Goal: Task Accomplishment & Management: Use online tool/utility

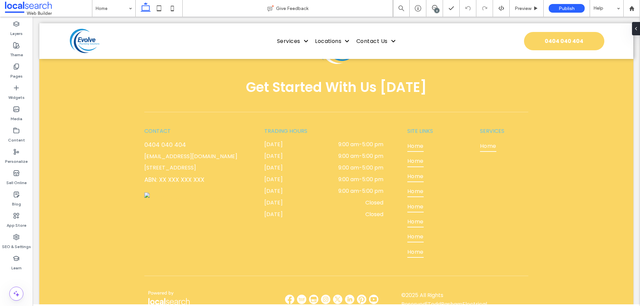
scroll to position [2133, 0]
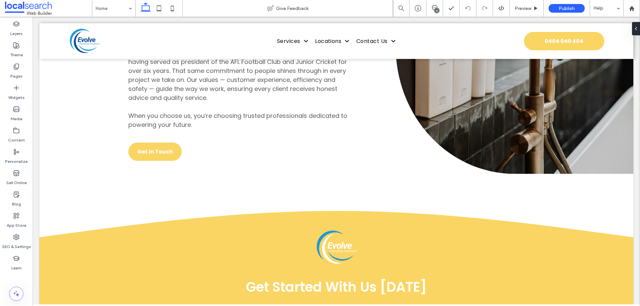
click at [436, 11] on div "6" at bounding box center [436, 10] width 5 height 5
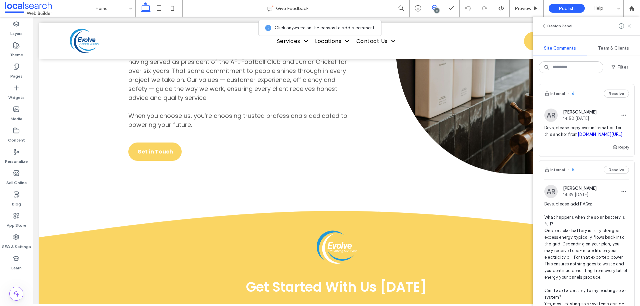
click at [562, 132] on span "Devs, please copy over information for this anchor from [DOMAIN_NAME][GEOGRAPHI…" at bounding box center [586, 131] width 85 height 13
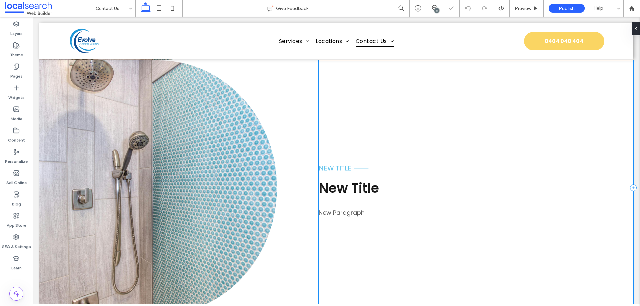
scroll to position [653, 0]
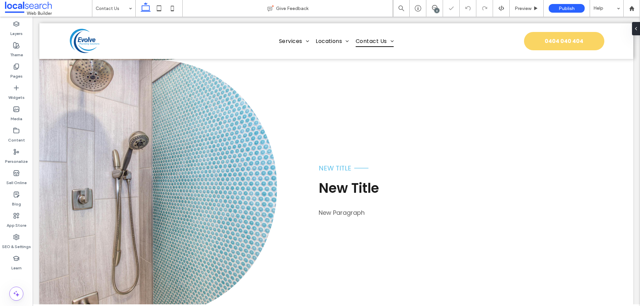
click at [437, 10] on div "6" at bounding box center [436, 10] width 5 height 5
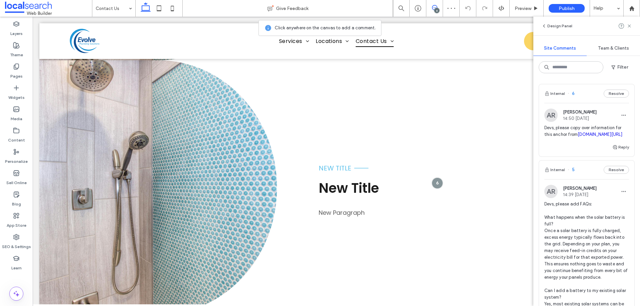
click at [585, 137] on link "[DOMAIN_NAME][URL]" at bounding box center [600, 134] width 45 height 5
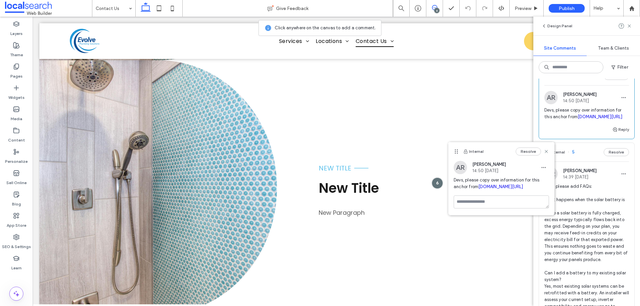
scroll to position [33, 0]
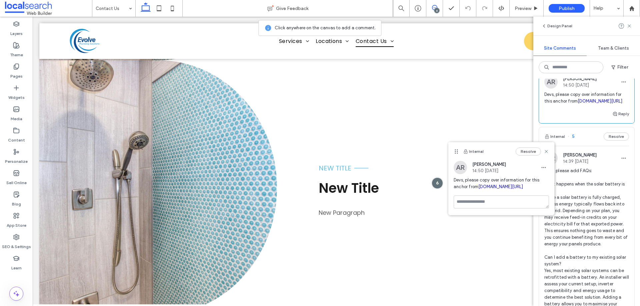
click at [598, 217] on span "Devs, please add FAQs: What happens when the solar battery is full? Once a sola…" at bounding box center [586, 281] width 85 height 227
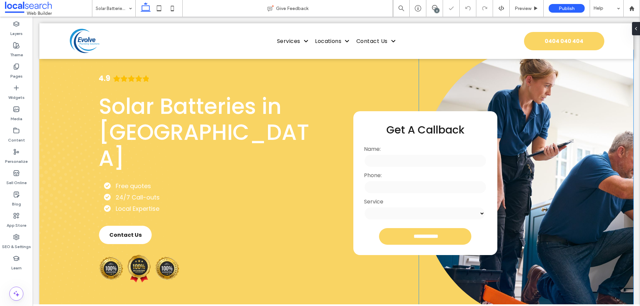
scroll to position [15, 0]
click at [434, 6] on icon at bounding box center [434, 7] width 5 height 5
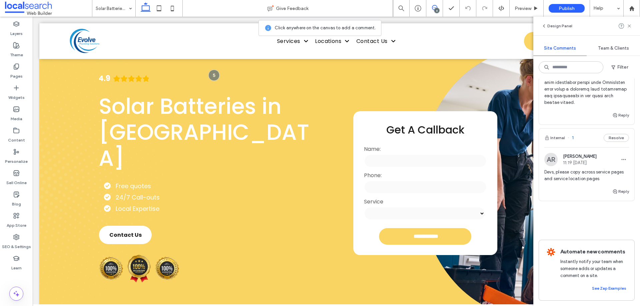
scroll to position [1338, 0]
click at [589, 172] on span "Devs, please copy across service pages and service location pages" at bounding box center [586, 175] width 85 height 13
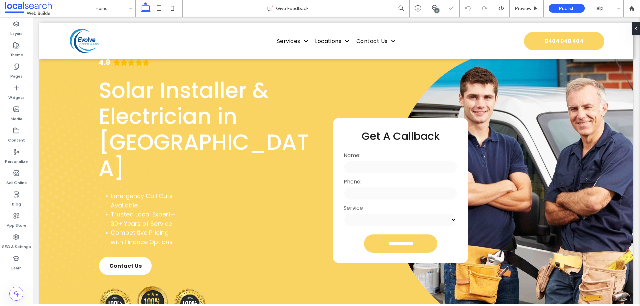
scroll to position [25, 0]
click at [434, 9] on icon at bounding box center [434, 7] width 5 height 5
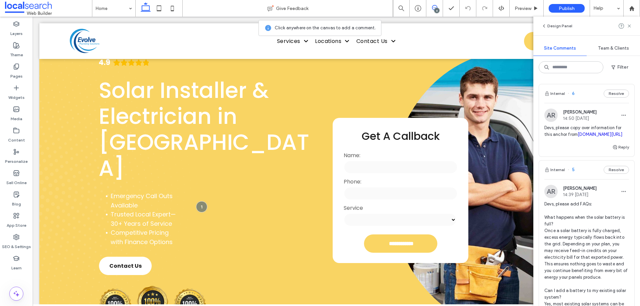
click at [603, 129] on span "Devs, please copy over information for this anchor from [DOMAIN_NAME][GEOGRAPHI…" at bounding box center [586, 131] width 85 height 13
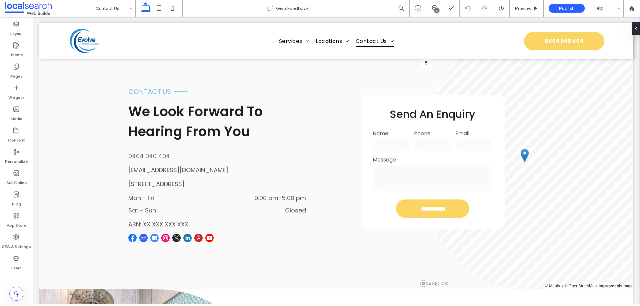
scroll to position [53, 0]
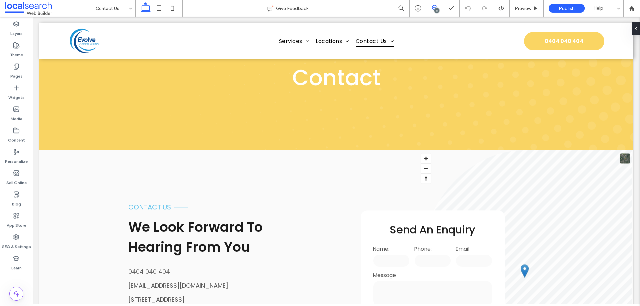
click at [440, 7] on span at bounding box center [434, 7] width 16 height 5
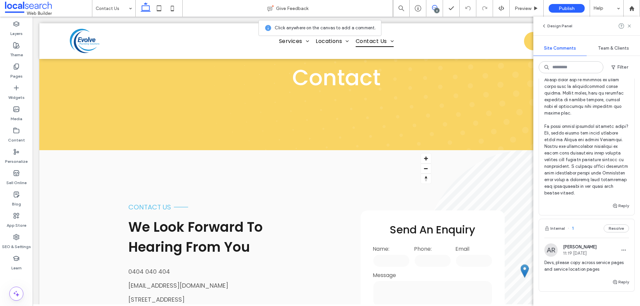
scroll to position [1338, 0]
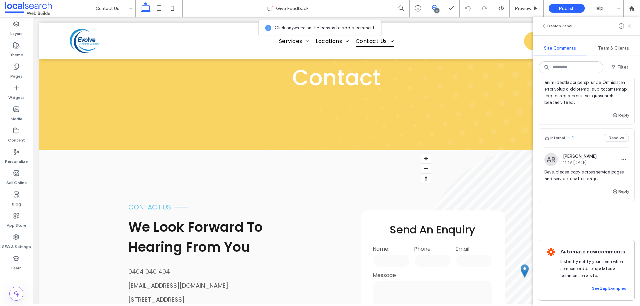
click at [574, 169] on span "Devs, please copy across service pages and service location pages" at bounding box center [586, 175] width 85 height 13
